Goal: Task Accomplishment & Management: Use online tool/utility

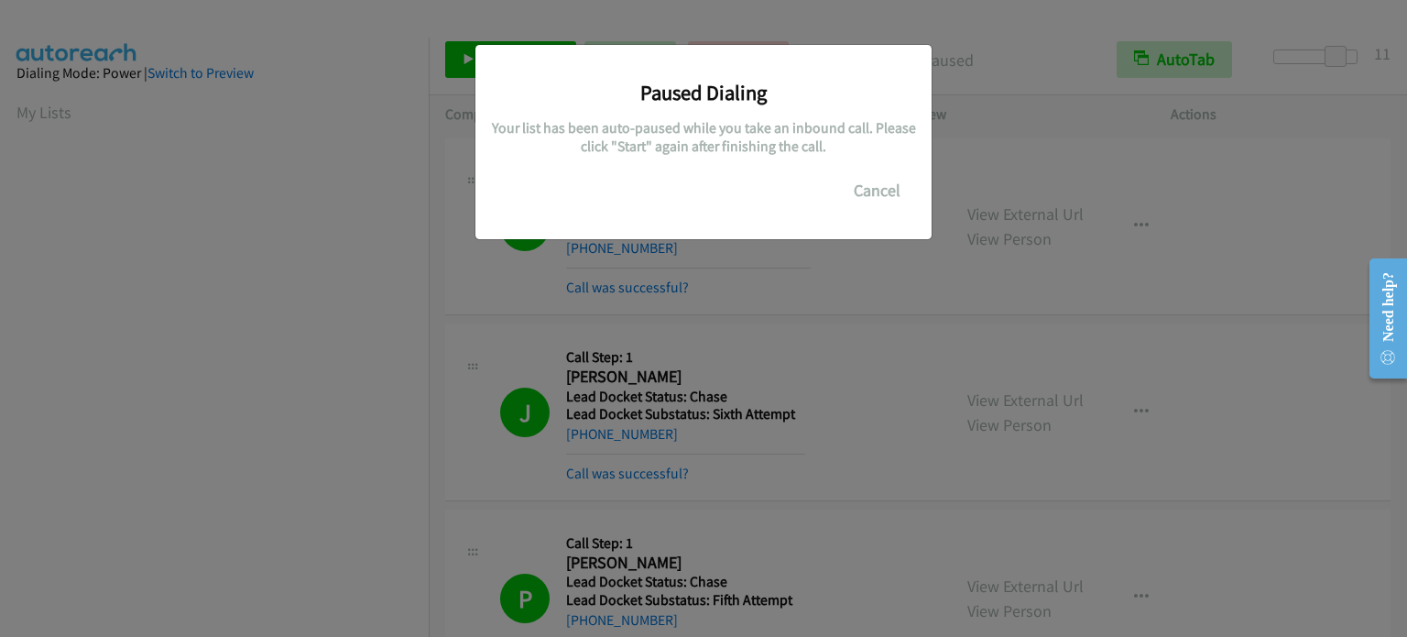
scroll to position [391, 0]
click at [887, 192] on button "Cancel" at bounding box center [877, 190] width 82 height 37
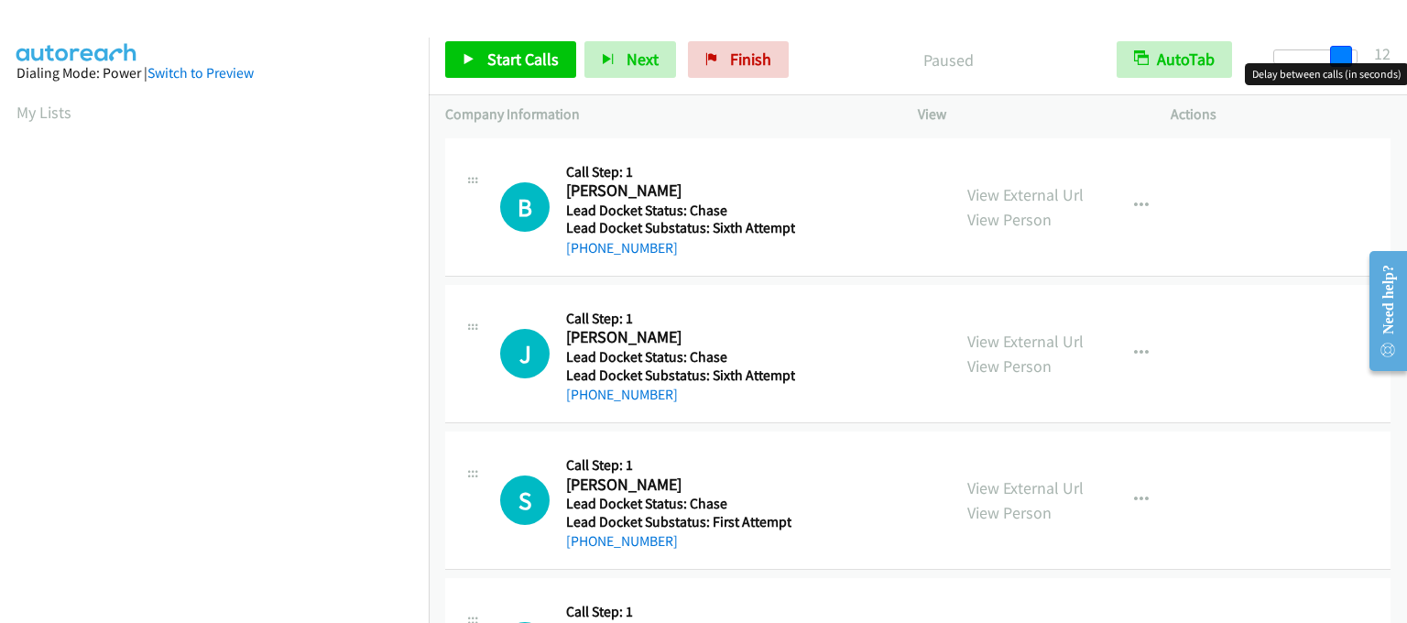
drag, startPoint x: 1282, startPoint y: 50, endPoint x: 1347, endPoint y: 53, distance: 64.2
click at [1347, 53] on span at bounding box center [1341, 57] width 22 height 22
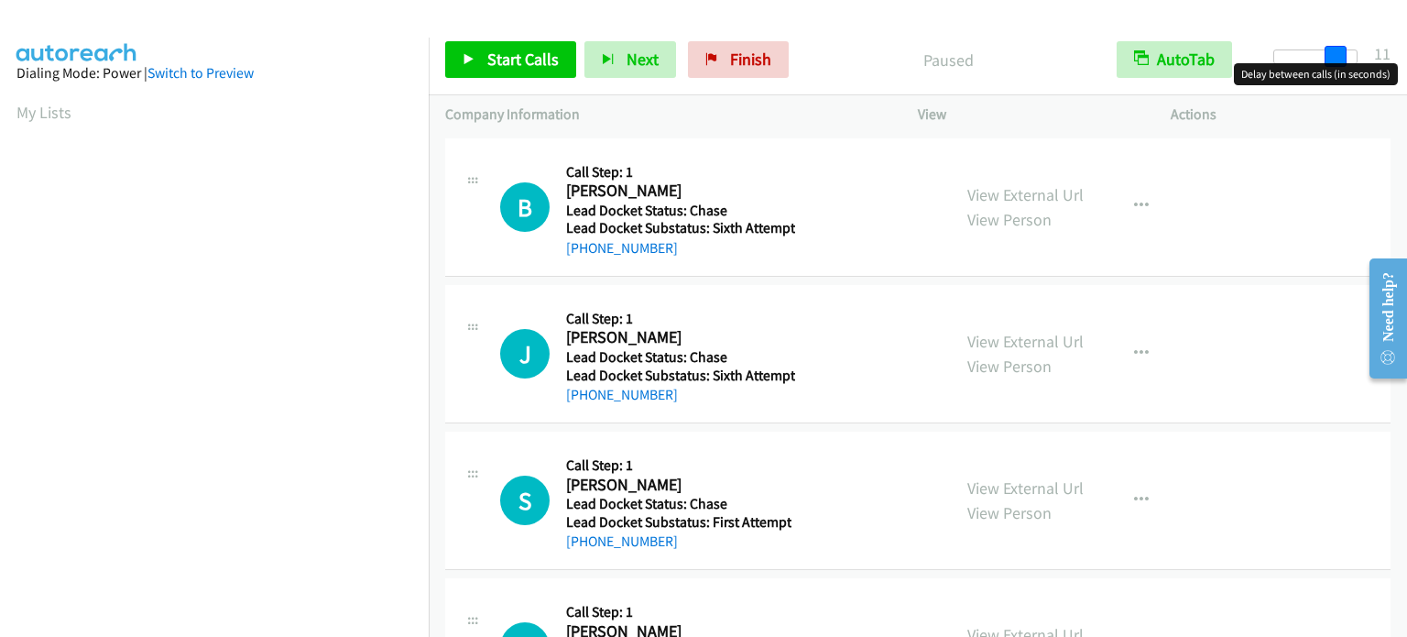
click at [1336, 54] on span at bounding box center [1336, 57] width 22 height 22
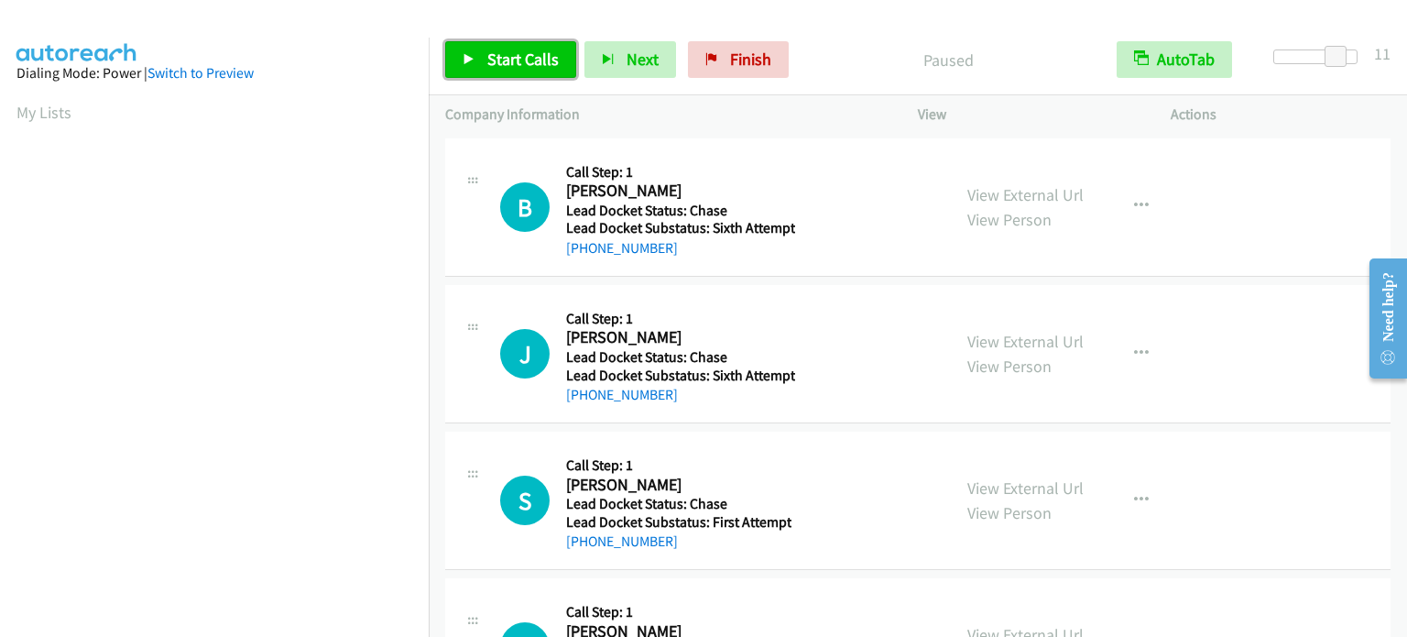
click at [495, 60] on span "Start Calls" at bounding box center [522, 59] width 71 height 21
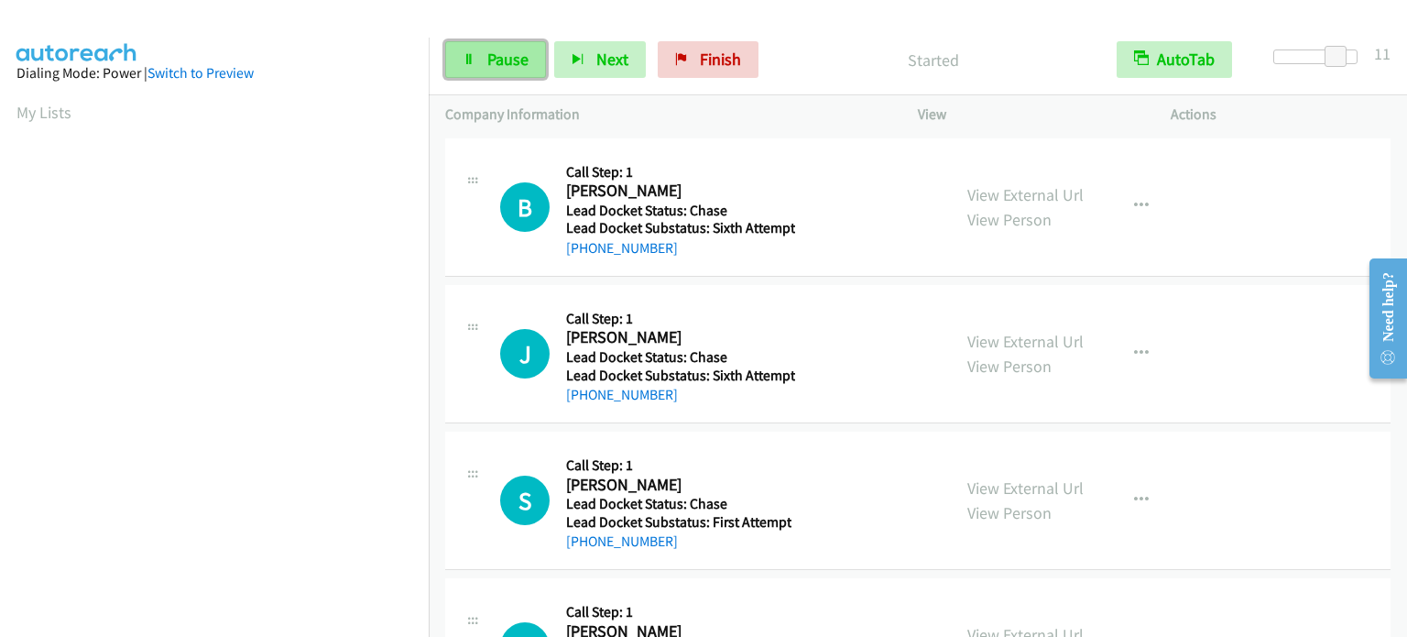
click at [484, 67] on link "Pause" at bounding box center [495, 59] width 101 height 37
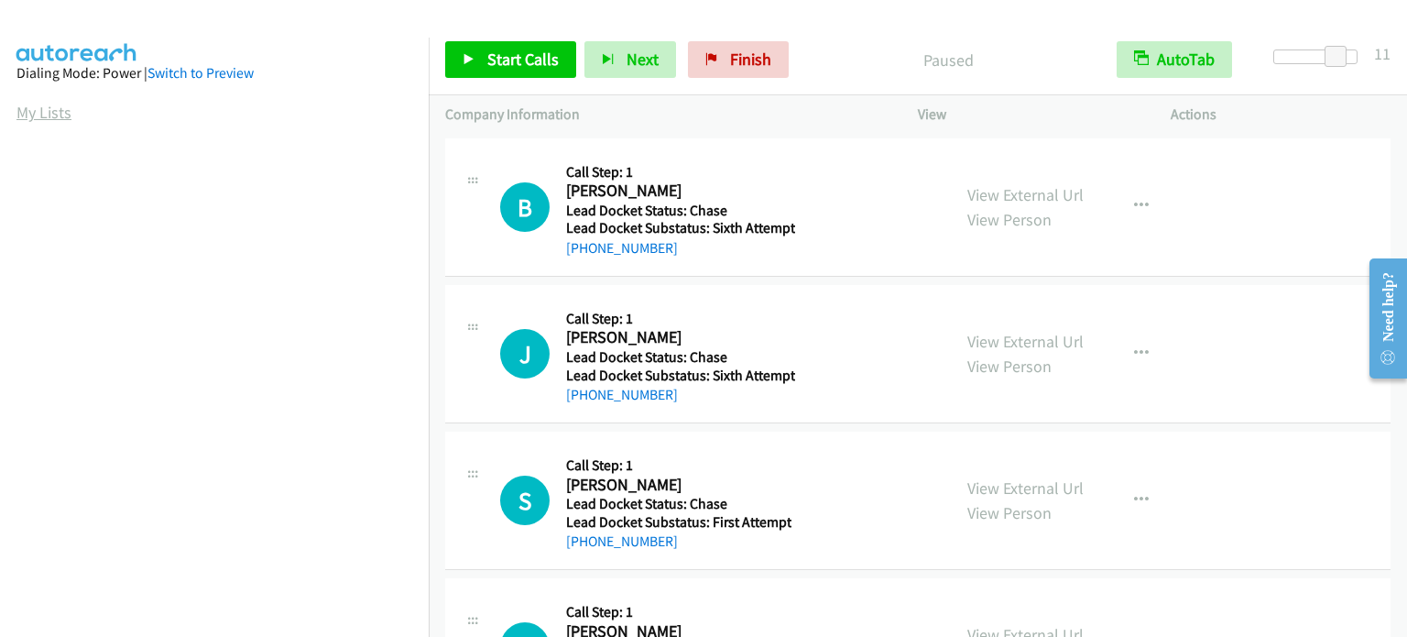
click at [19, 112] on link "My Lists" at bounding box center [43, 112] width 55 height 21
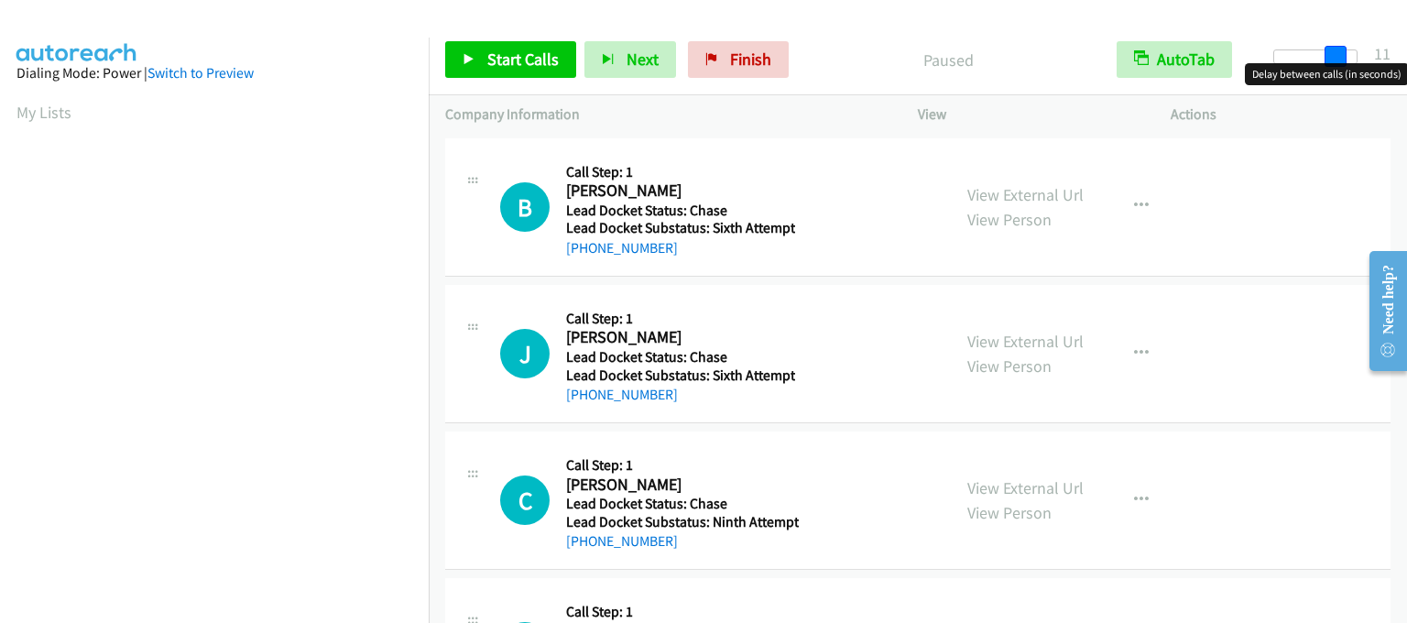
drag, startPoint x: 1283, startPoint y: 53, endPoint x: 1343, endPoint y: 60, distance: 59.9
click at [1343, 60] on span at bounding box center [1336, 57] width 22 height 22
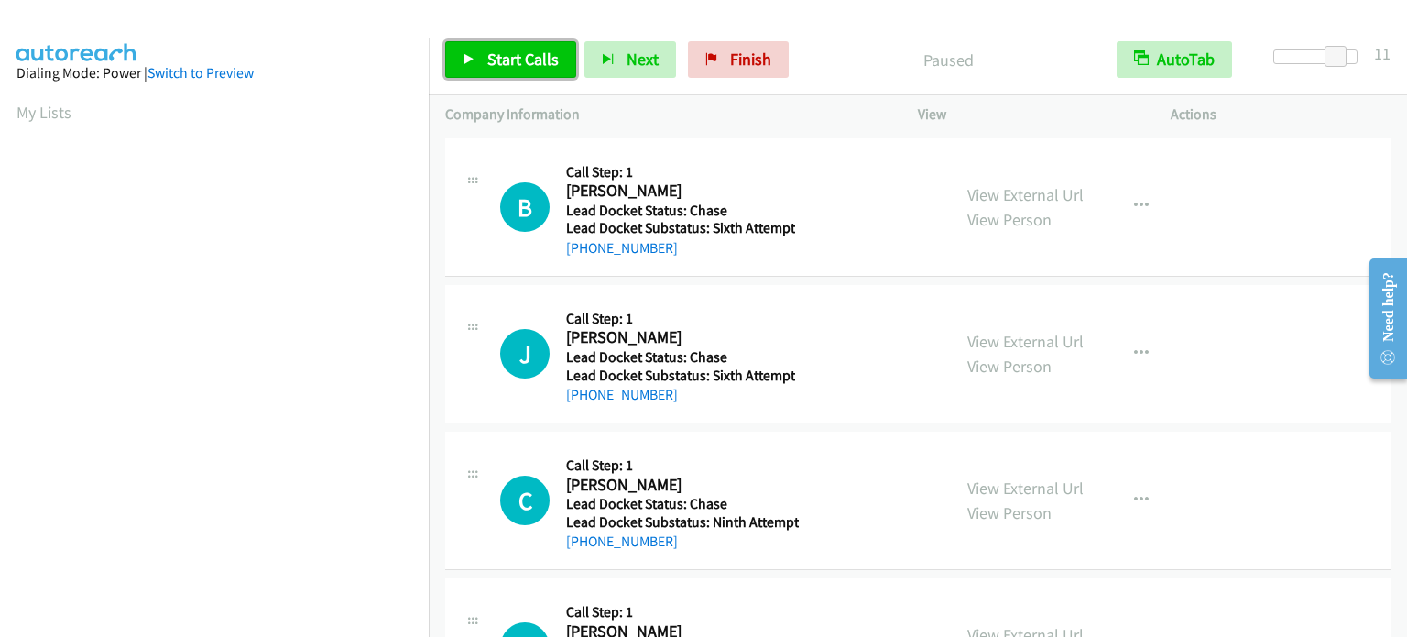
click at [505, 50] on span "Start Calls" at bounding box center [522, 59] width 71 height 21
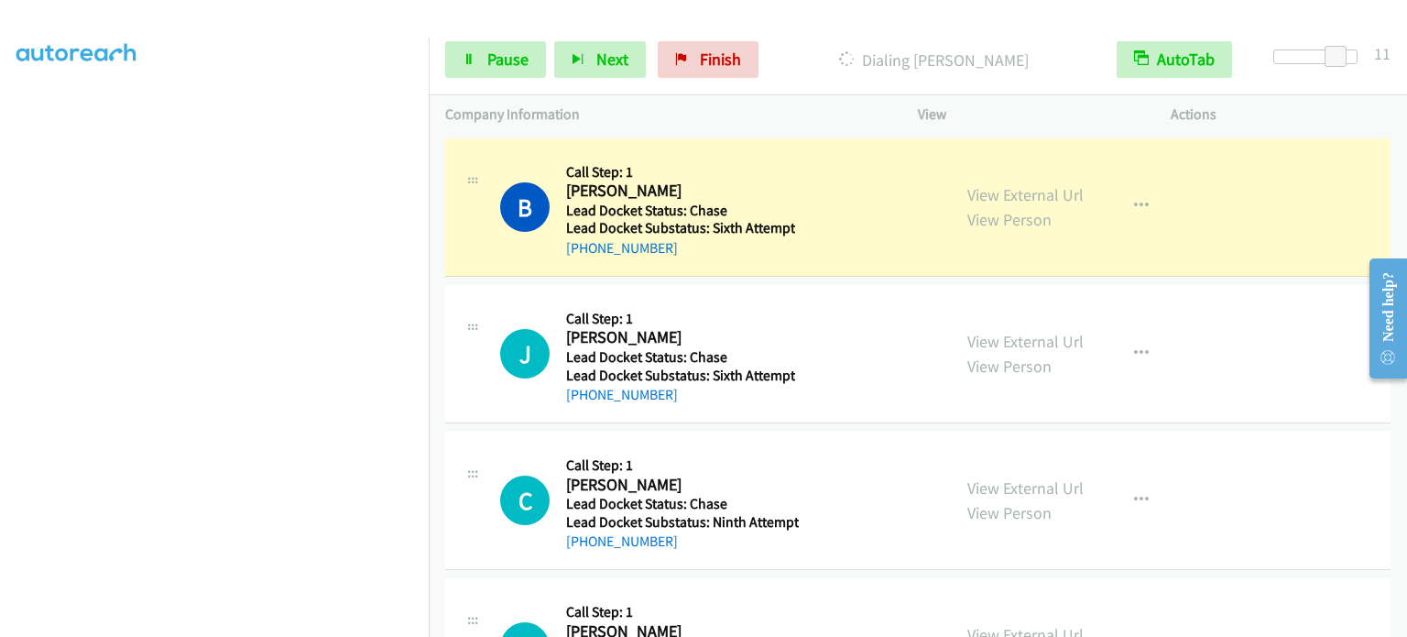
scroll to position [391, 0]
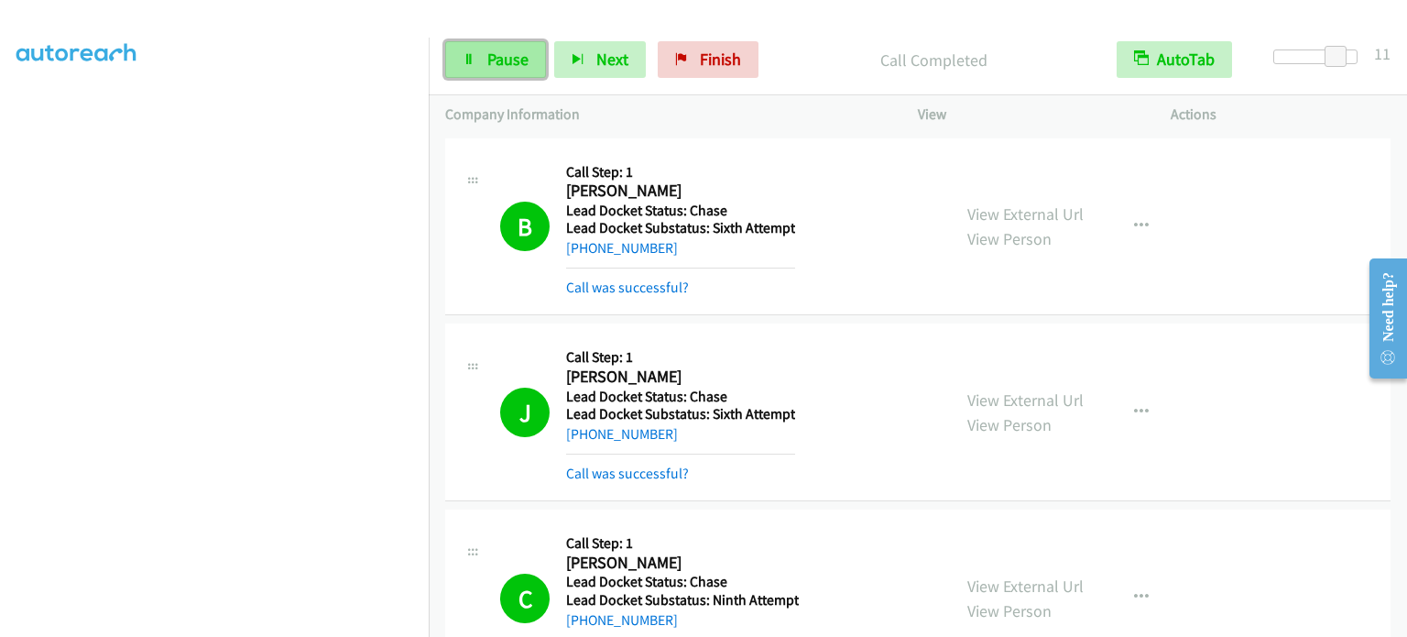
click at [522, 49] on span "Pause" at bounding box center [507, 59] width 41 height 21
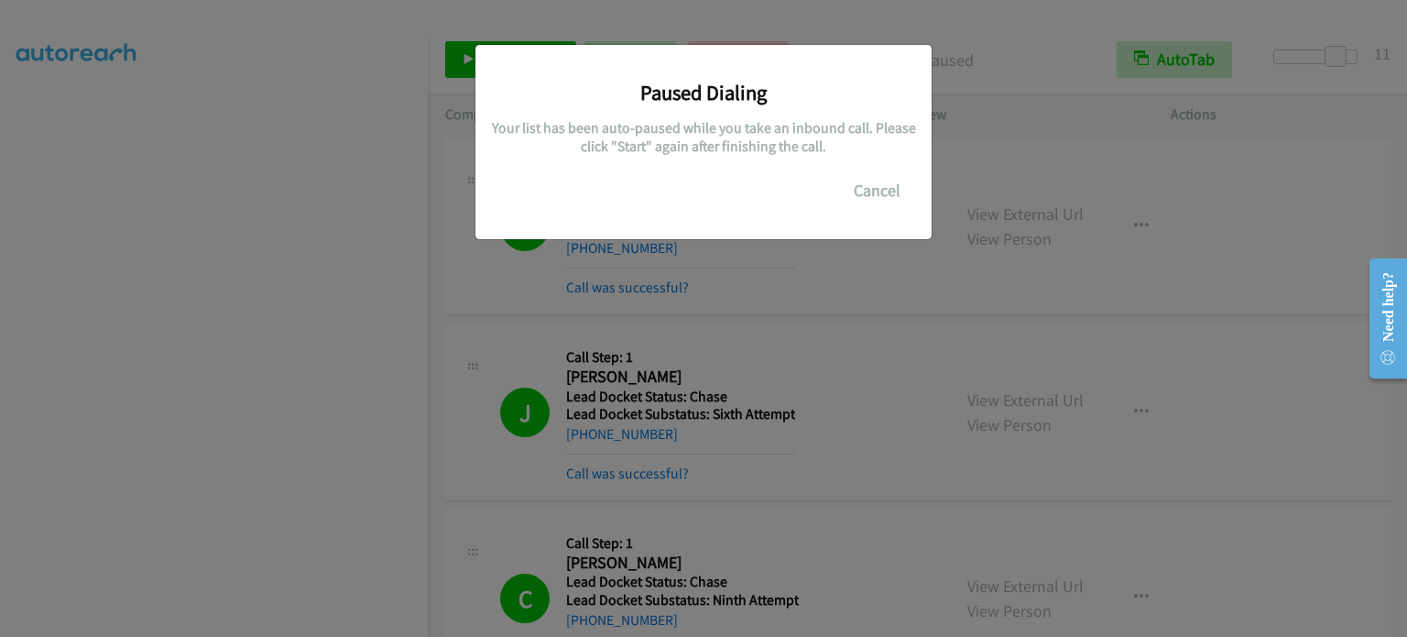
click at [490, 341] on div "Paused Dialing Your list has been auto-paused while you take an inbound call. P…" at bounding box center [703, 326] width 1407 height 620
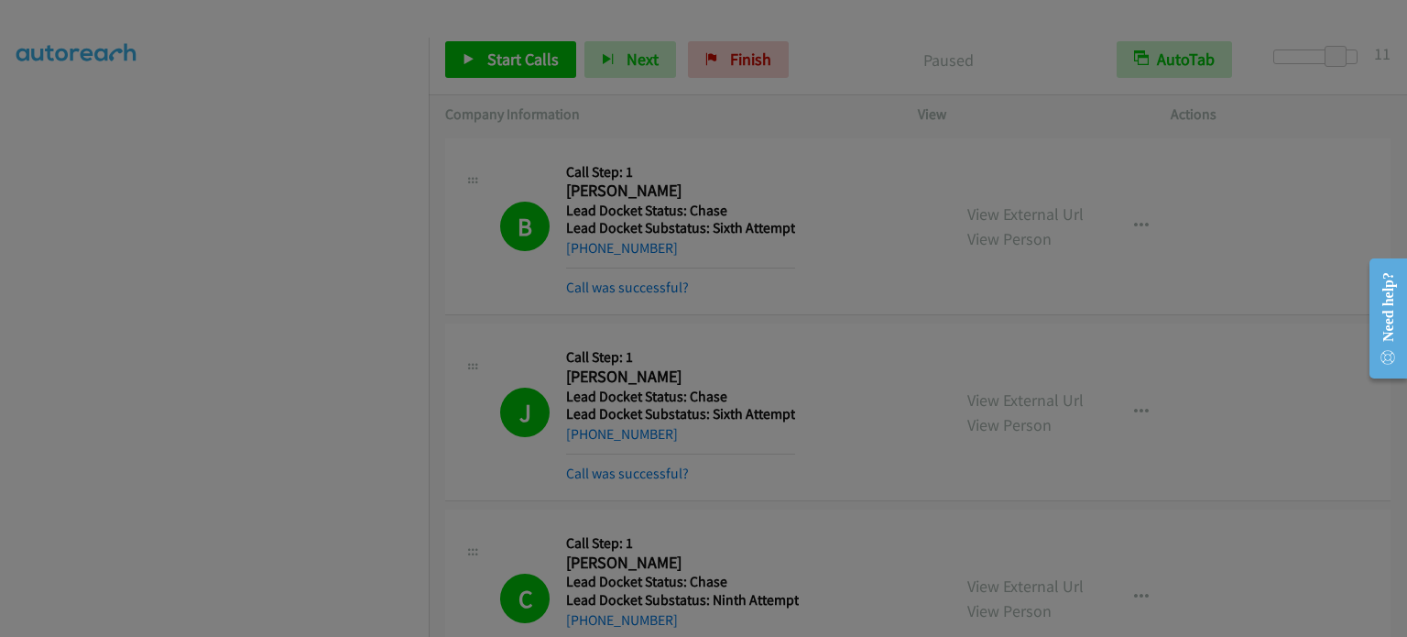
click at [0, 0] on div "Paused Dialing Your list has been auto-paused while you take an inbound call. P…" at bounding box center [0, 0] width 0 height 0
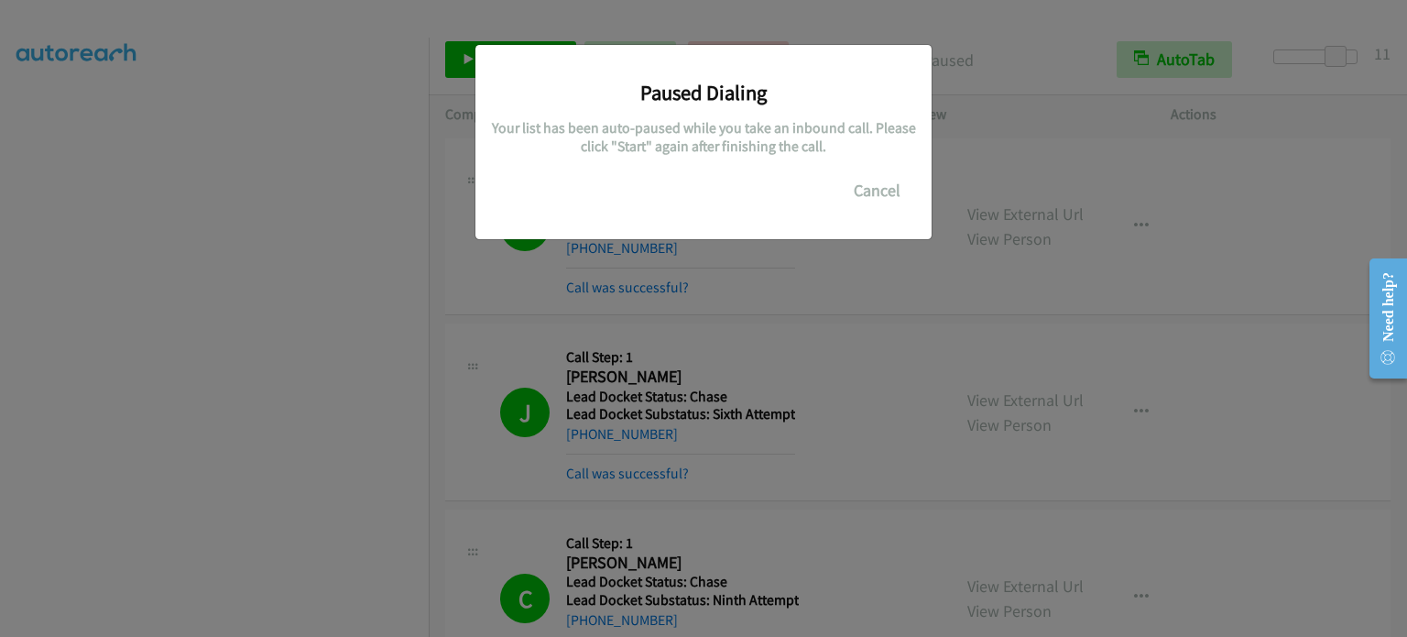
click at [176, 221] on div "Paused Dialing Your list has been auto-paused while you take an inbound call. P…" at bounding box center [703, 326] width 1407 height 620
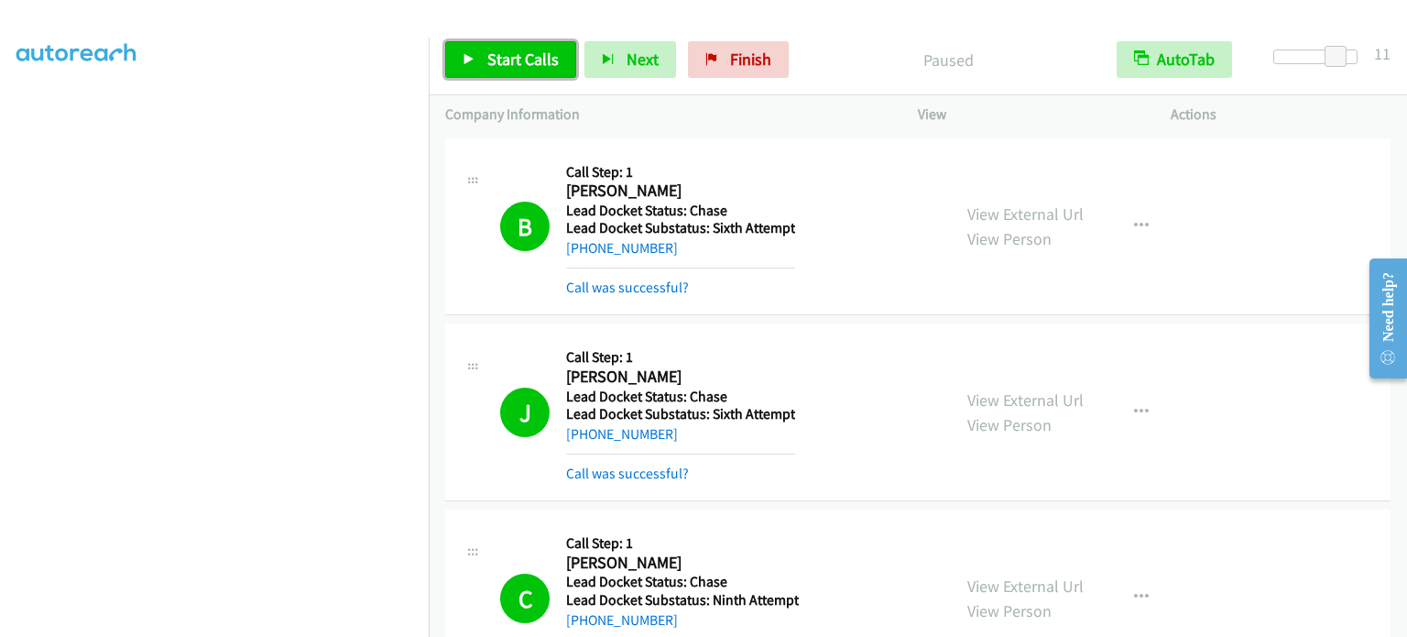
click at [518, 59] on span "Start Calls" at bounding box center [522, 59] width 71 height 21
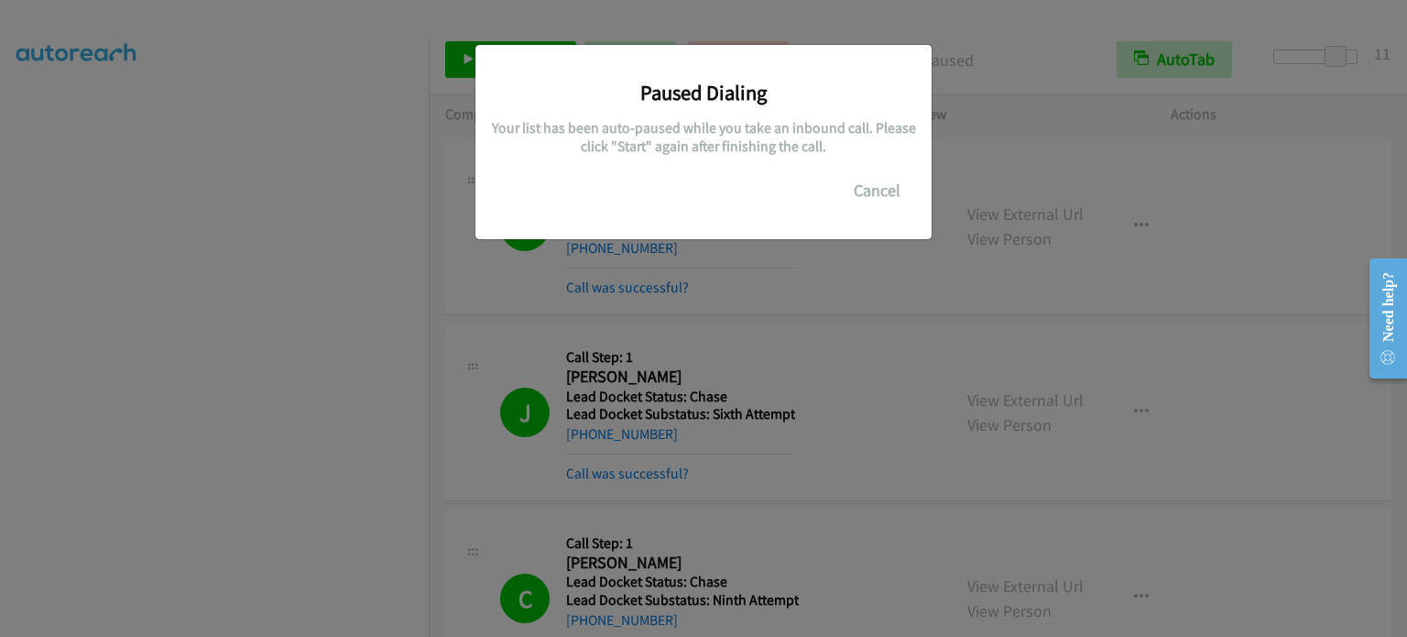
click at [795, 285] on div "Paused Dialing Your list has been auto-paused while you take an inbound call. P…" at bounding box center [703, 326] width 1407 height 620
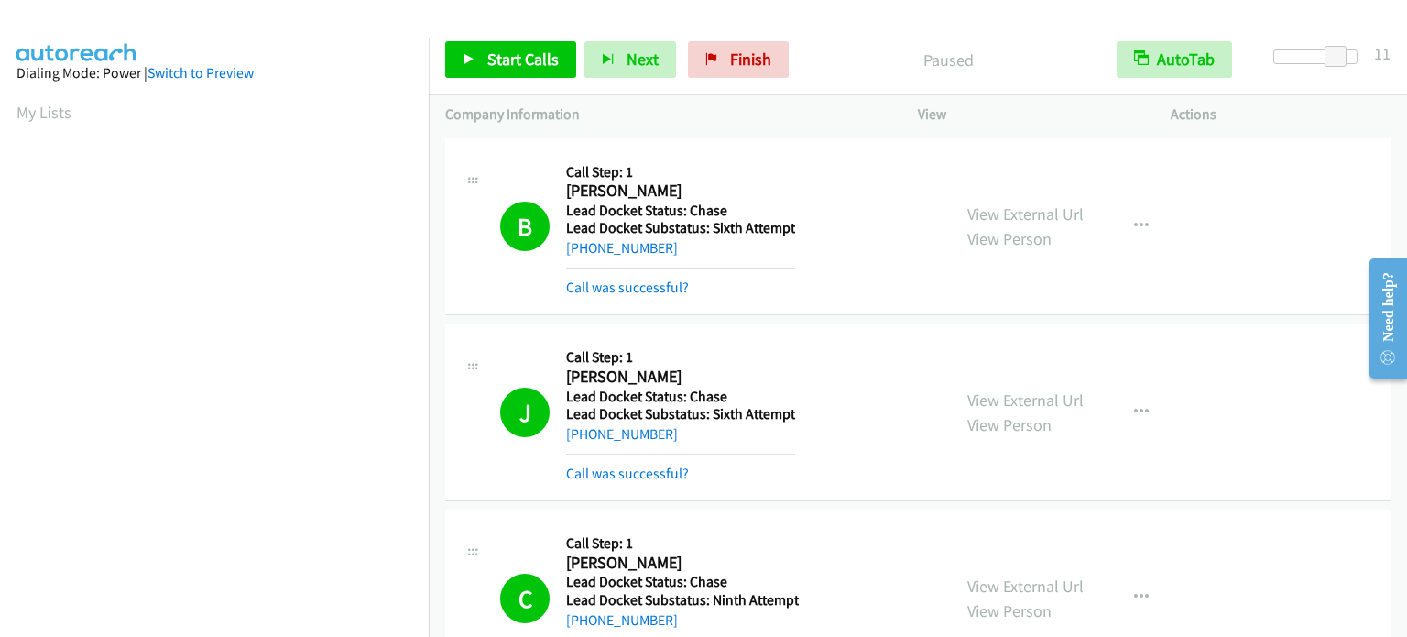
scroll to position [0, 0]
click at [513, 69] on link "Start Calls" at bounding box center [510, 59] width 131 height 37
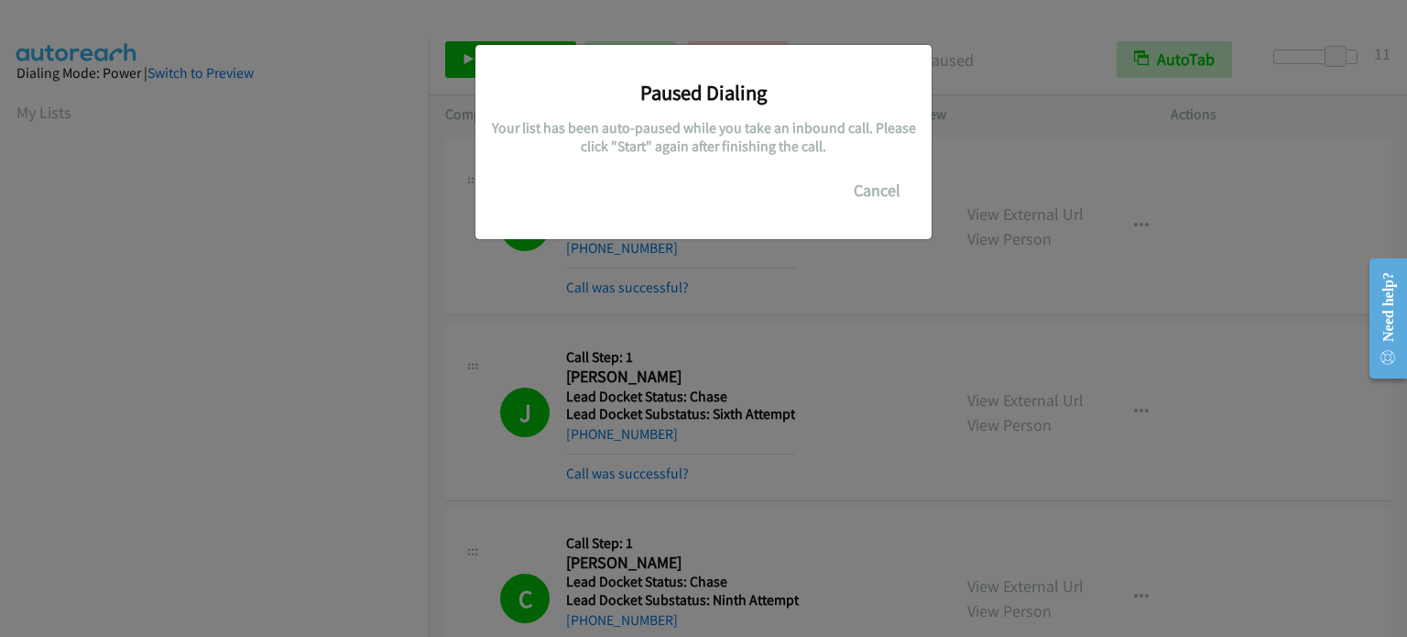
scroll to position [391, 0]
click at [769, 275] on div "Paused Dialing Your list has been auto-paused while you take an inbound call. P…" at bounding box center [703, 326] width 1407 height 620
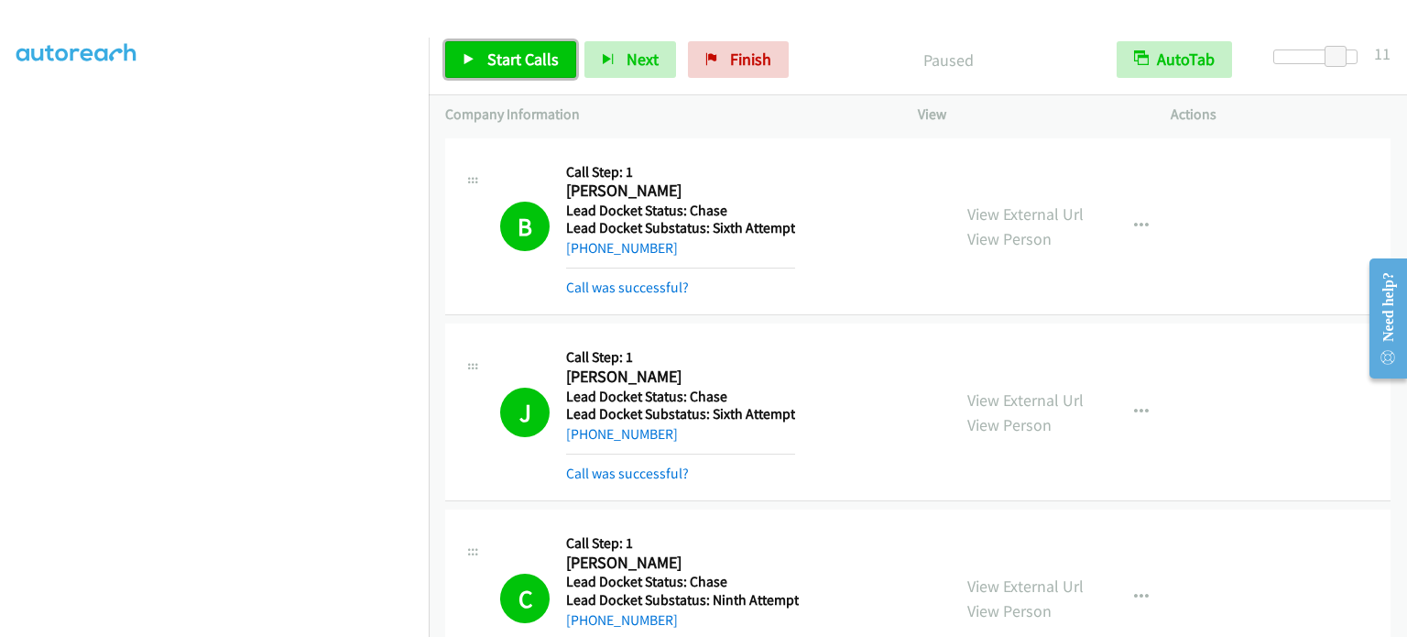
click at [494, 61] on span "Start Calls" at bounding box center [522, 59] width 71 height 21
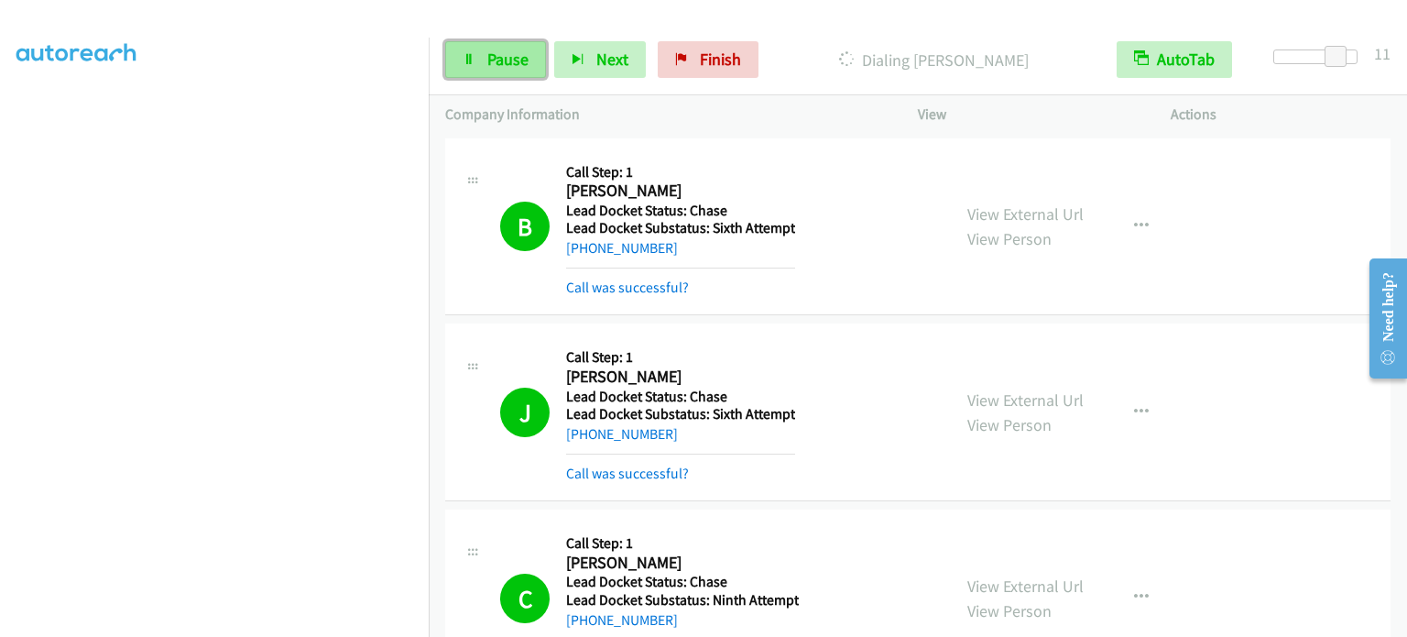
click at [465, 61] on icon at bounding box center [469, 60] width 13 height 13
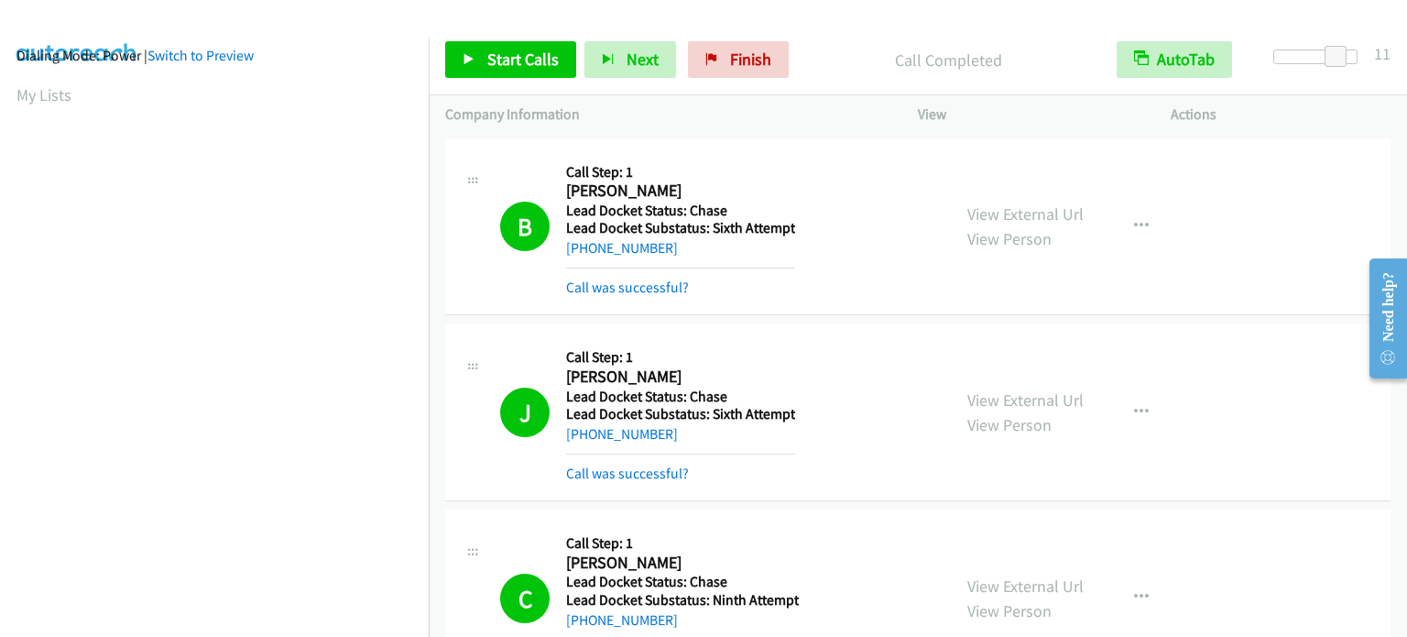
scroll to position [0, 0]
